Goal: Complete application form: Complete application form

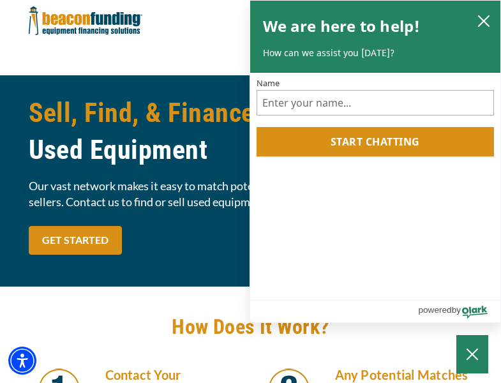
scroll to position [1085, 0]
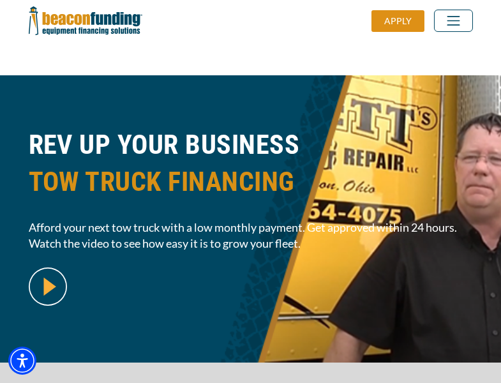
scroll to position [312, 0]
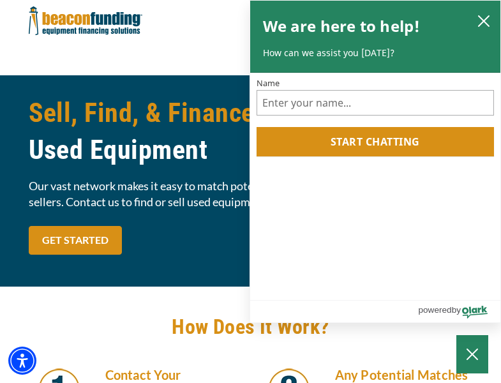
scroll to position [1085, 0]
